Goal: Information Seeking & Learning: Learn about a topic

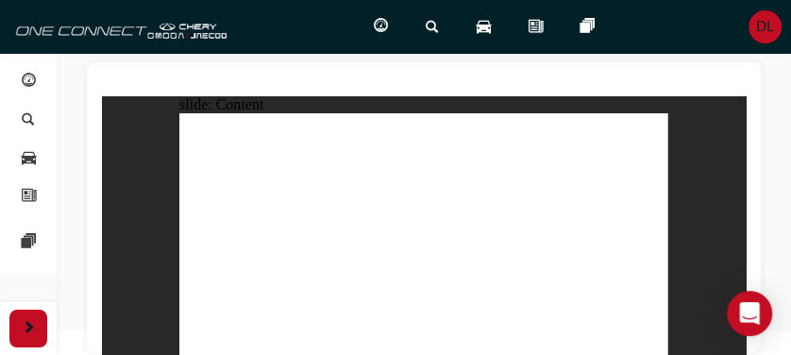
click at [652, 76] on div at bounding box center [424, 207] width 674 height 290
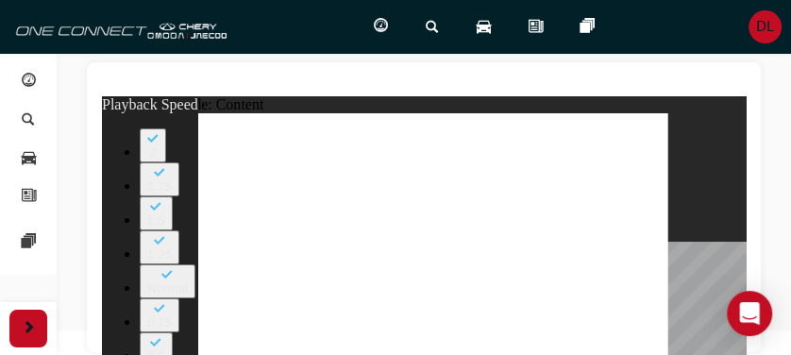
type input "0"
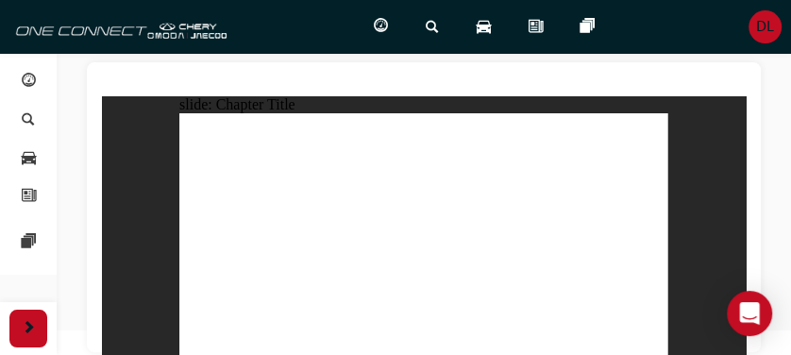
radio input "true"
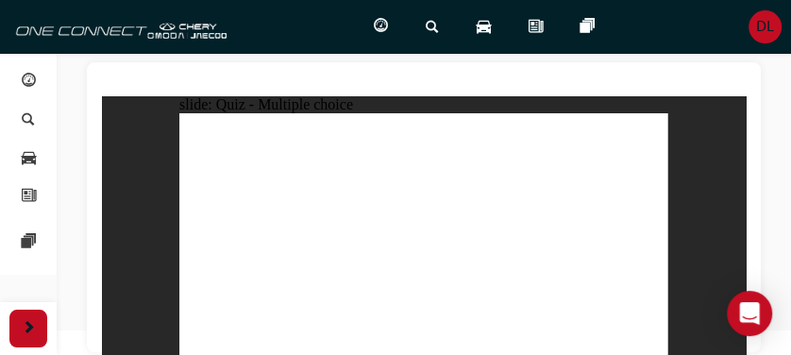
radio input "true"
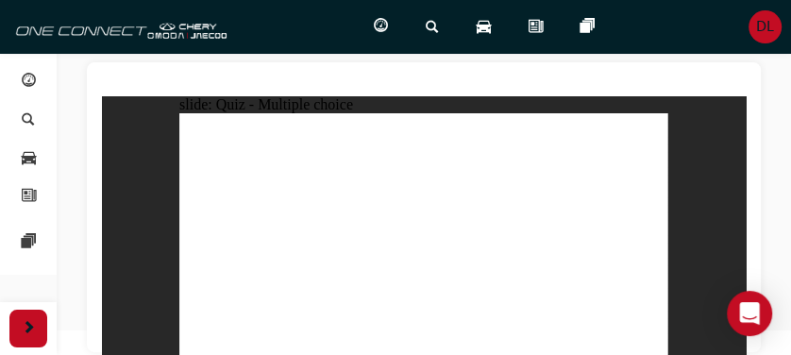
radio input "true"
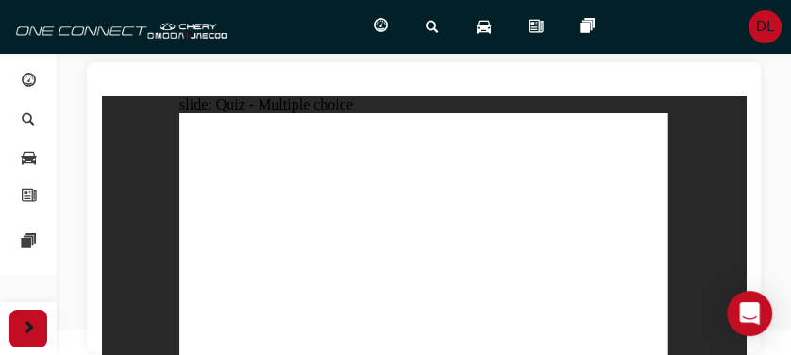
radio input "true"
drag, startPoint x: 435, startPoint y: 116, endPoint x: 246, endPoint y: 272, distance: 245.6
drag, startPoint x: 435, startPoint y: 194, endPoint x: 340, endPoint y: 280, distance: 129.0
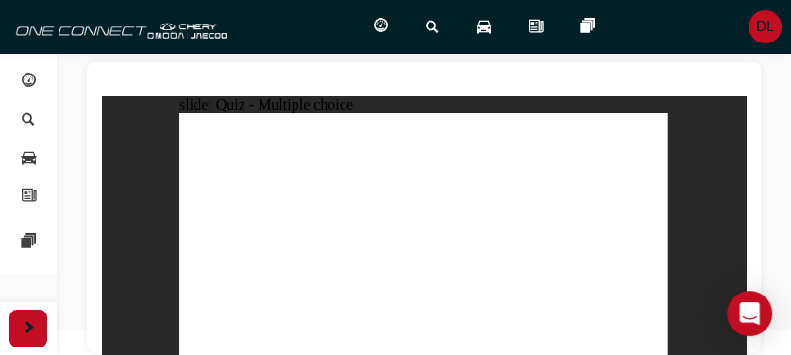
drag, startPoint x: 429, startPoint y: 217, endPoint x: 334, endPoint y: 247, distance: 99.2
drag, startPoint x: 345, startPoint y: 278, endPoint x: 407, endPoint y: 202, distance: 97.9
drag, startPoint x: 504, startPoint y: 114, endPoint x: 334, endPoint y: 265, distance: 227.4
drag, startPoint x: 404, startPoint y: 223, endPoint x: 309, endPoint y: 283, distance: 112.9
drag, startPoint x: 510, startPoint y: 187, endPoint x: 431, endPoint y: 272, distance: 116.3
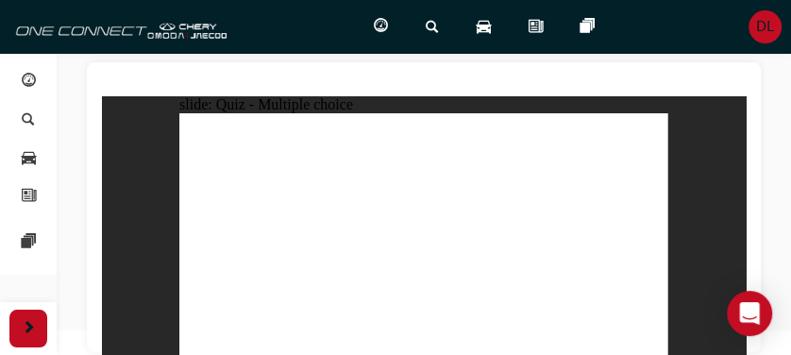
drag, startPoint x: 441, startPoint y: 171, endPoint x: 240, endPoint y: 273, distance: 225.5
drag, startPoint x: 416, startPoint y: 140, endPoint x: 313, endPoint y: 274, distance: 169.1
drag, startPoint x: 421, startPoint y: 193, endPoint x: 322, endPoint y: 281, distance: 133.1
drag, startPoint x: 519, startPoint y: 144, endPoint x: 552, endPoint y: 282, distance: 141.6
drag, startPoint x: 529, startPoint y: 169, endPoint x: 548, endPoint y: 278, distance: 110.2
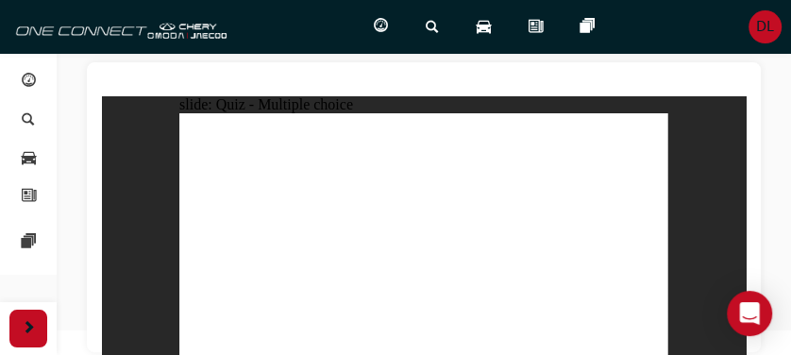
drag, startPoint x: 607, startPoint y: 125, endPoint x: 435, endPoint y: 274, distance: 227.6
radio input "true"
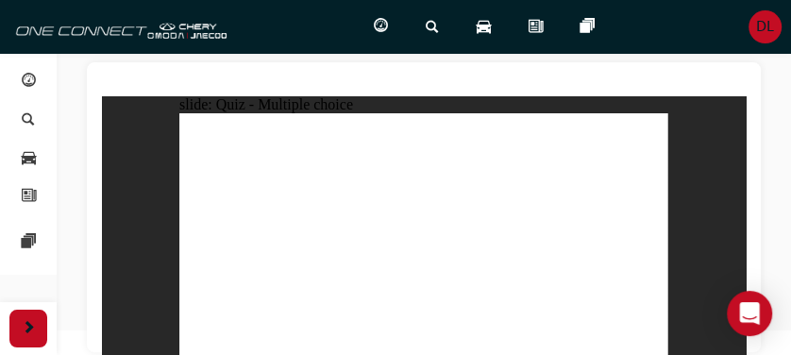
drag, startPoint x: 602, startPoint y: 184, endPoint x: 268, endPoint y: 259, distance: 341.6
drag, startPoint x: 602, startPoint y: 146, endPoint x: 366, endPoint y: 261, distance: 261.5
drag, startPoint x: 470, startPoint y: 147, endPoint x: 442, endPoint y: 252, distance: 108.6
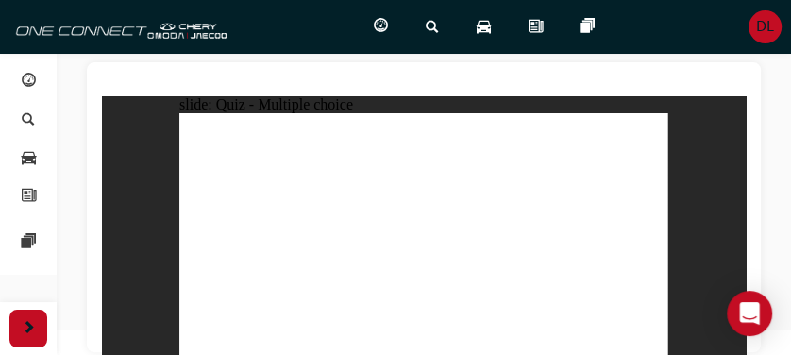
drag, startPoint x: 358, startPoint y: 235, endPoint x: 413, endPoint y: 243, distance: 55.3
drag, startPoint x: 356, startPoint y: 251, endPoint x: 574, endPoint y: 233, distance: 218.9
drag, startPoint x: 479, startPoint y: 186, endPoint x: 342, endPoint y: 255, distance: 153.3
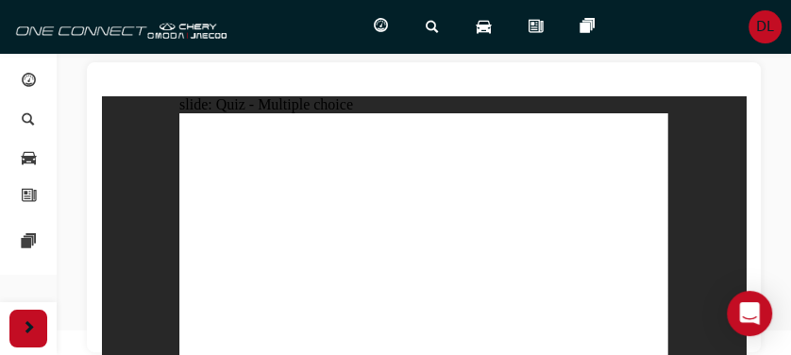
radio input "true"
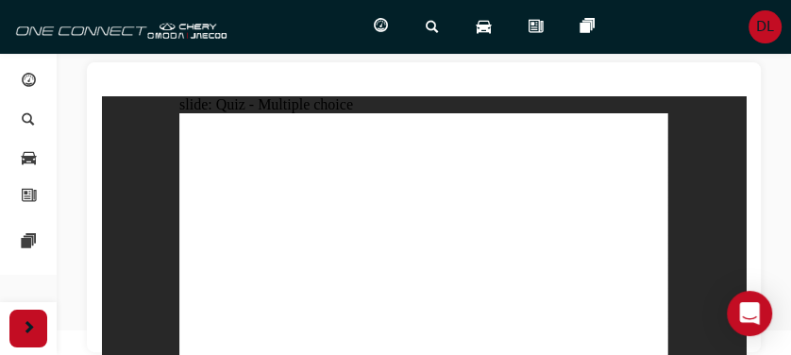
drag, startPoint x: 481, startPoint y: 154, endPoint x: 285, endPoint y: 264, distance: 224.6
drag, startPoint x: 495, startPoint y: 200, endPoint x: 334, endPoint y: 243, distance: 166.1
drag, startPoint x: 489, startPoint y: 234, endPoint x: 353, endPoint y: 243, distance: 136.3
drag, startPoint x: 562, startPoint y: 178, endPoint x: 319, endPoint y: 244, distance: 251.6
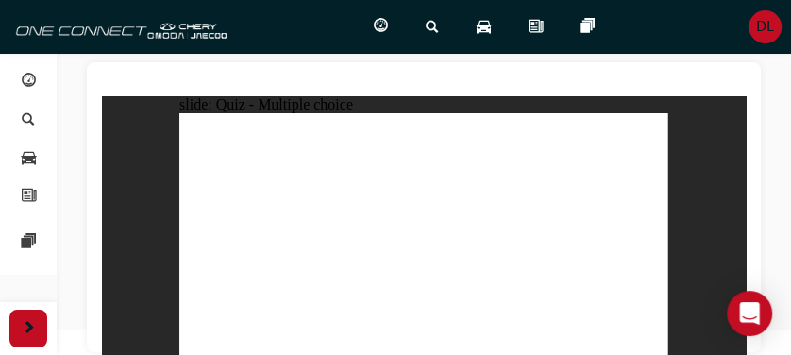
drag, startPoint x: 567, startPoint y: 117, endPoint x: 309, endPoint y: 239, distance: 285.2
radio input "true"
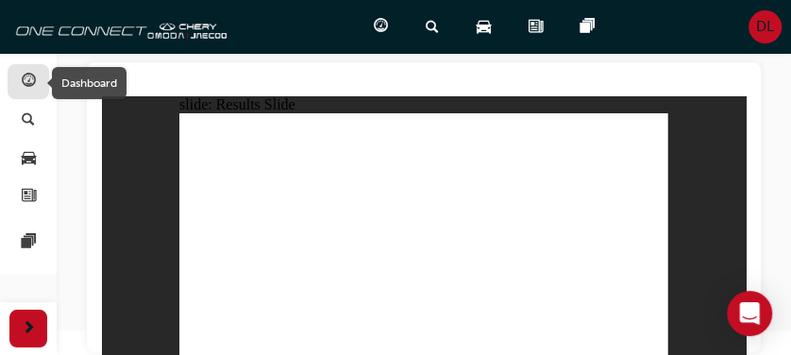
click at [26, 81] on span "guage-icon" at bounding box center [29, 82] width 14 height 17
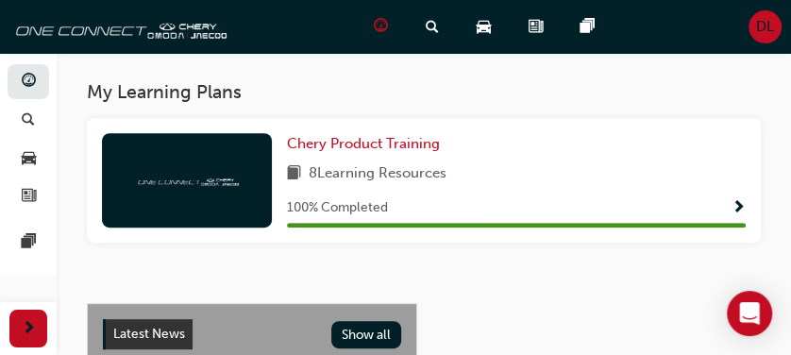
scroll to position [353, 0]
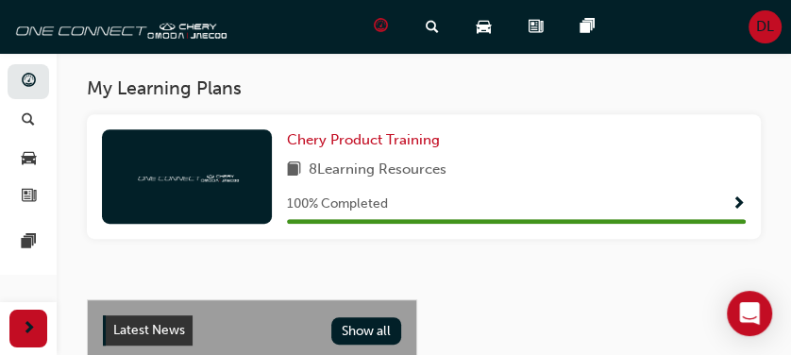
click at [739, 205] on span "Show Progress" at bounding box center [739, 204] width 14 height 17
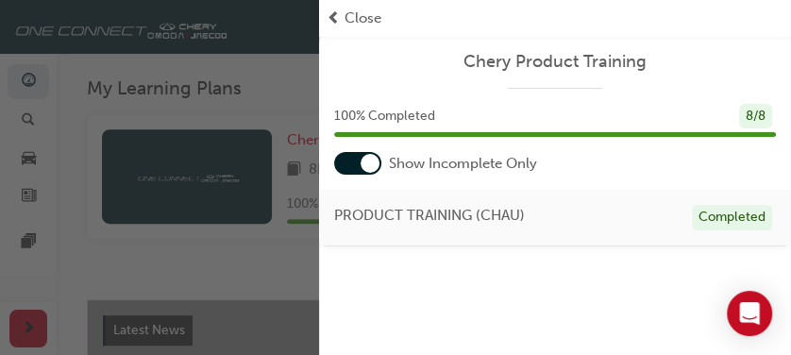
click at [338, 21] on span "prev-icon" at bounding box center [334, 19] width 14 height 22
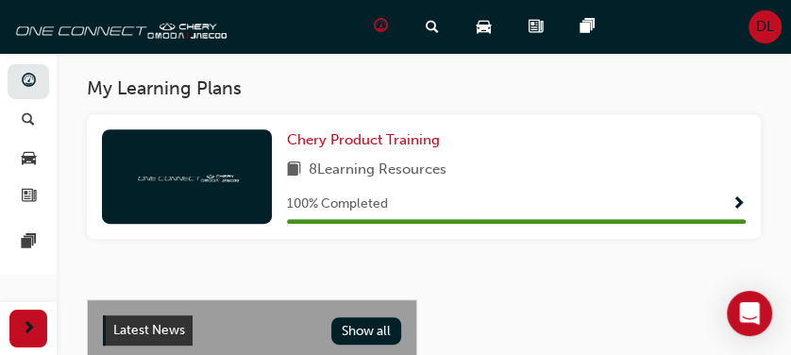
click at [760, 28] on span "DL" at bounding box center [765, 27] width 18 height 22
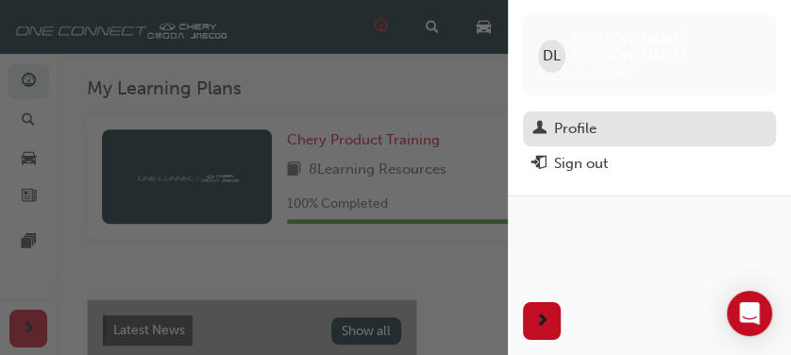
click at [581, 118] on div "Profile" at bounding box center [575, 129] width 42 height 22
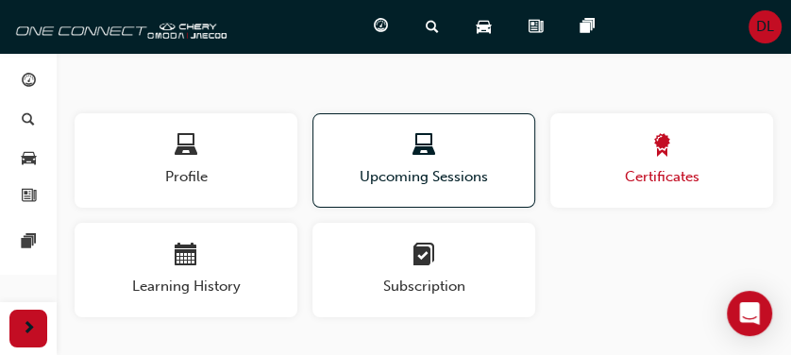
click at [637, 146] on div "button" at bounding box center [662, 148] width 223 height 29
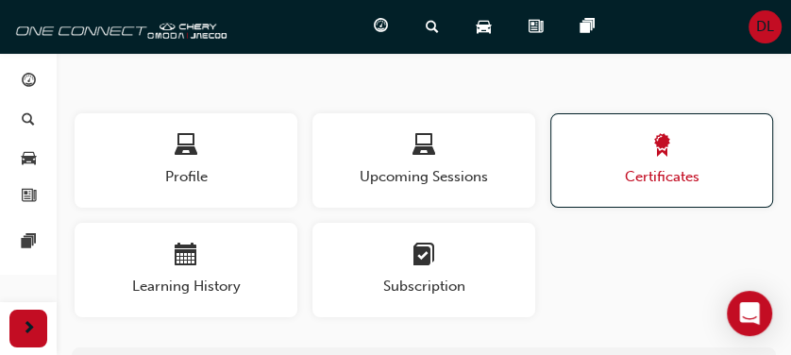
click at [655, 178] on span "Certificates" at bounding box center [662, 177] width 221 height 22
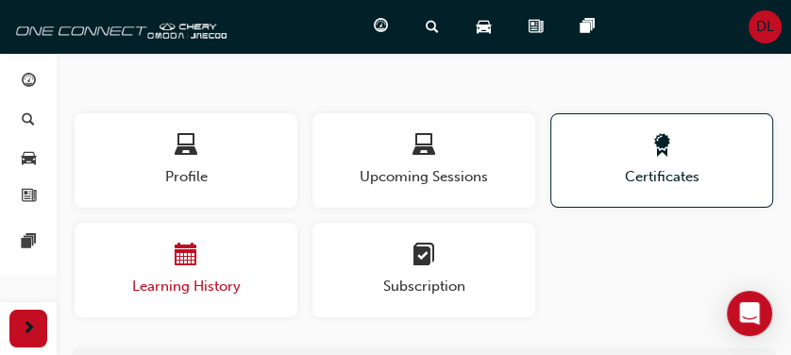
click at [189, 258] on span "calendar-icon" at bounding box center [186, 256] width 23 height 25
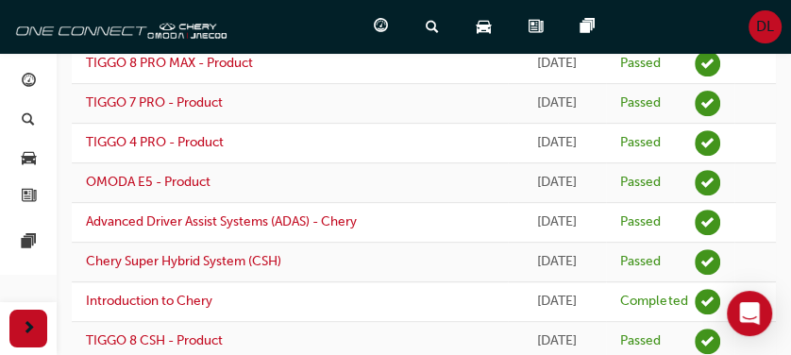
scroll to position [32, 0]
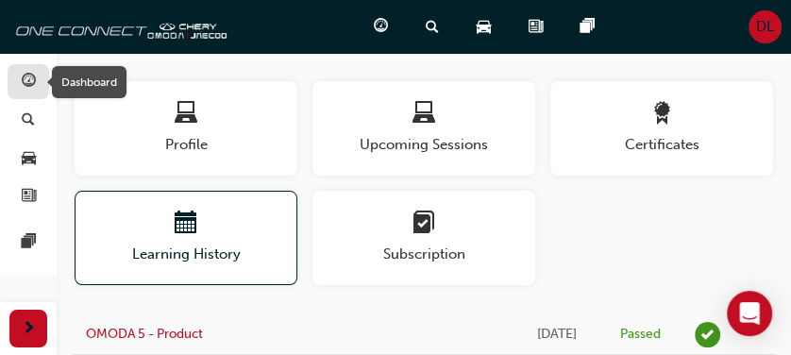
click at [28, 81] on span "guage-icon" at bounding box center [29, 82] width 14 height 17
